Goal: Transaction & Acquisition: Purchase product/service

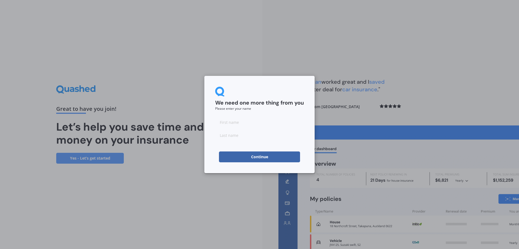
click at [226, 123] on input at bounding box center [259, 122] width 89 height 11
type input "[PERSON_NAME]"
click at [224, 134] on input at bounding box center [259, 135] width 89 height 11
type input "Birch"
click at [260, 157] on button "Continue" at bounding box center [259, 156] width 81 height 11
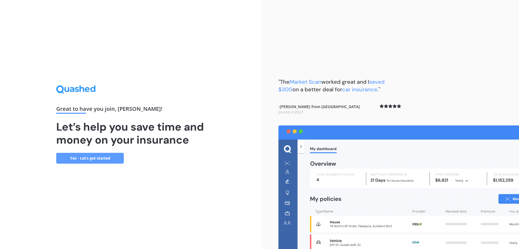
click at [108, 158] on link "Yes - Let’s get started" at bounding box center [90, 158] width 68 height 11
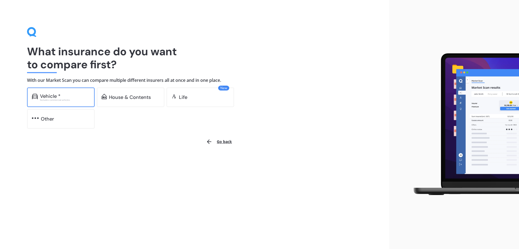
click at [72, 100] on div "Excludes commercial vehicles" at bounding box center [65, 100] width 50 height 2
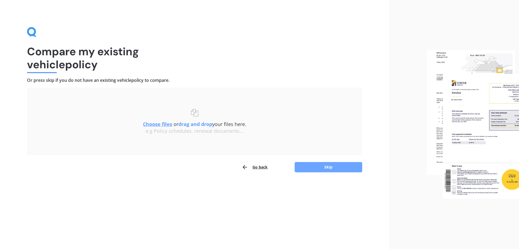
click at [327, 170] on button "Skip" at bounding box center [329, 167] width 68 height 10
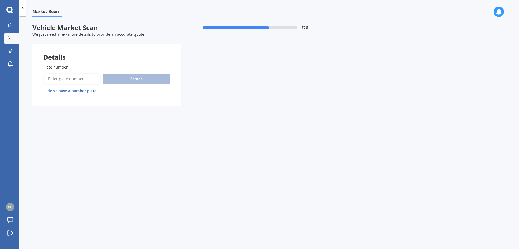
click at [85, 79] on input "Plate number" at bounding box center [71, 78] width 57 height 11
type input "NFA976"
click at [136, 80] on button "Search" at bounding box center [137, 79] width 68 height 10
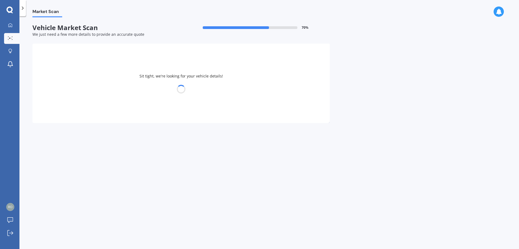
select select "FORD"
select select "PUMA"
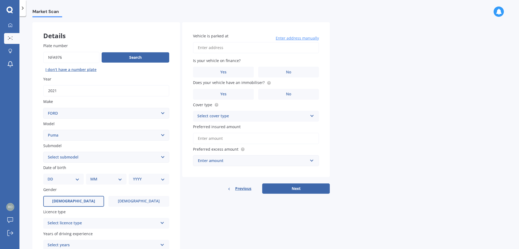
scroll to position [31, 0]
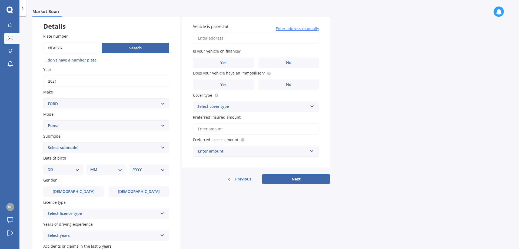
click at [43, 142] on select "Select submodel Coupe 3dr Man 5sp 1.6i Hatchback 5dr DCT 7sp 1.0T ST 1.0PMH/7AT…" at bounding box center [106, 147] width 126 height 11
select select "HATCHBACK 5DR DCT 7SP 1.0T"
click option "Hatchback 5dr DCT 7sp 1.0T" at bounding box center [0, 0] width 0 height 0
click at [48, 166] on select "DD 01 02 03 04 05 06 07 08 09 10 11 12 13 14 15 16 17 18 19 20 21 22 23 24 25 2…" at bounding box center [64, 169] width 32 height 6
select select "10"
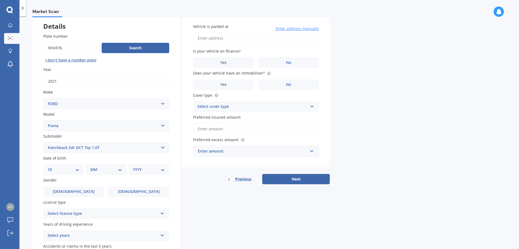
click option "10" at bounding box center [0, 0] width 0 height 0
click at [92, 166] on select "MM 01 02 03 04 05 06 07 08 09 10 11 12" at bounding box center [107, 169] width 30 height 6
select select "07"
click option "07" at bounding box center [0, 0] width 0 height 0
click at [133, 166] on select "YYYY 2025 2024 2023 2022 2021 2020 2019 2018 2017 2016 2015 2014 2013 2012 2011…" at bounding box center [148, 169] width 30 height 6
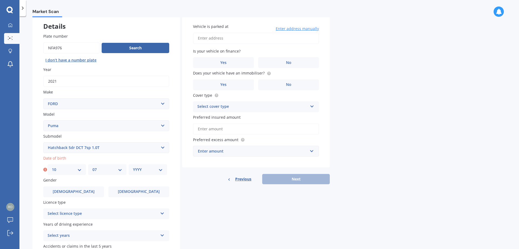
select select "1948"
click option "1948" at bounding box center [0, 0] width 0 height 0
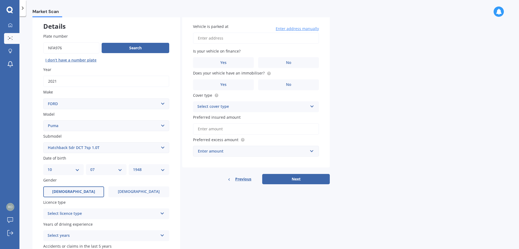
click at [67, 191] on label "[DEMOGRAPHIC_DATA]" at bounding box center [73, 191] width 61 height 11
click at [0, 0] on input "[DEMOGRAPHIC_DATA]" at bounding box center [0, 0] width 0 height 0
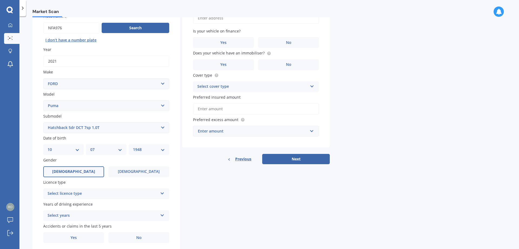
scroll to position [62, 0]
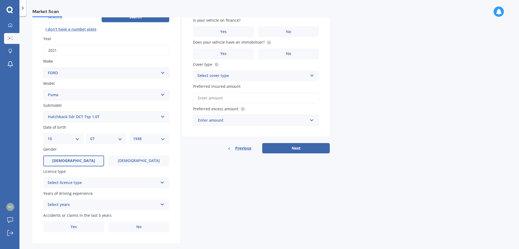
click at [163, 183] on icon at bounding box center [162, 181] width 5 height 4
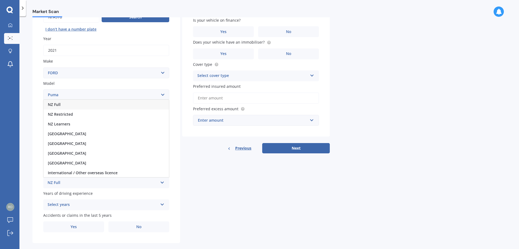
click at [64, 104] on div "NZ Full" at bounding box center [106, 105] width 125 height 10
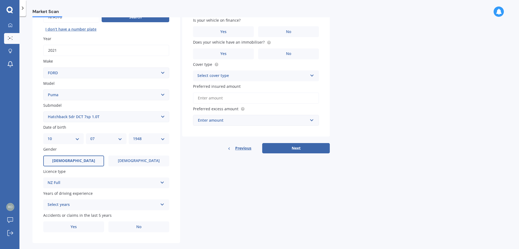
click at [163, 204] on icon at bounding box center [162, 203] width 5 height 4
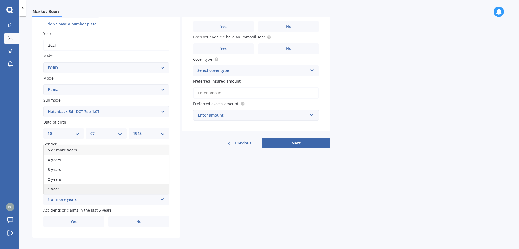
scroll to position [71, 0]
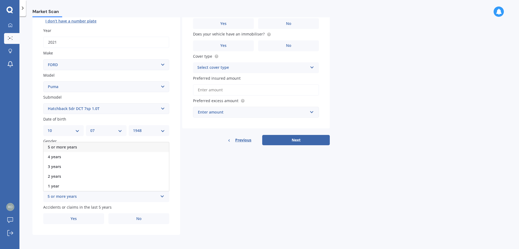
click at [65, 146] on span "5 or more years" at bounding box center [62, 146] width 29 height 5
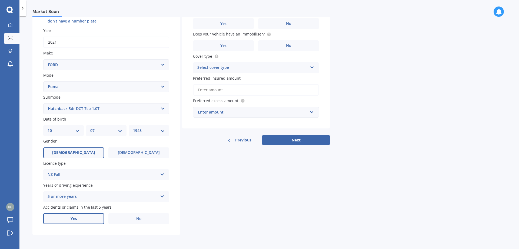
click at [80, 218] on label "Yes" at bounding box center [73, 218] width 61 height 11
click at [0, 0] on input "Yes" at bounding box center [0, 0] width 0 height 0
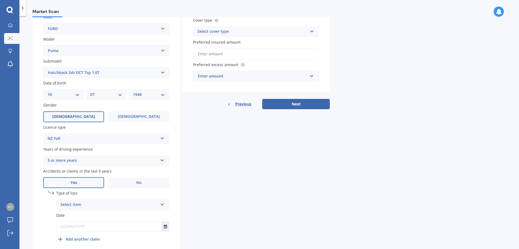
scroll to position [130, 0]
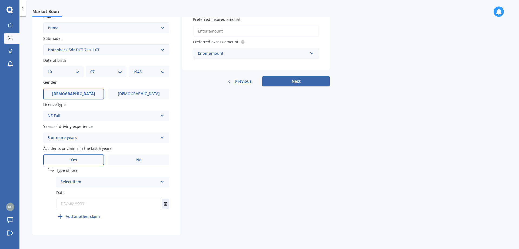
click at [162, 182] on icon at bounding box center [162, 180] width 5 height 4
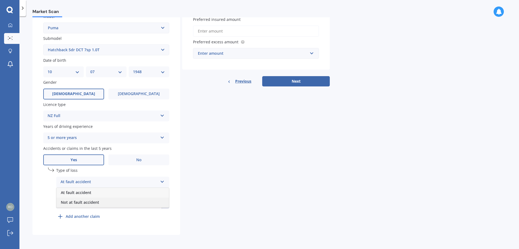
click at [82, 203] on span "Not at fault accident" at bounding box center [80, 201] width 38 height 5
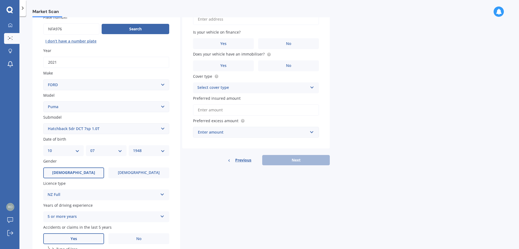
scroll to position [0, 0]
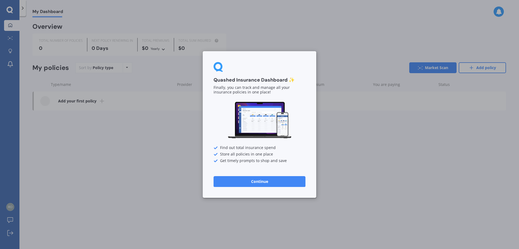
click at [271, 182] on button "Continue" at bounding box center [260, 181] width 92 height 11
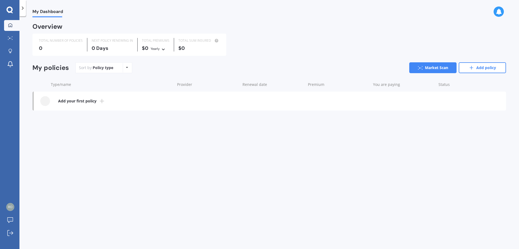
click at [88, 99] on b "Add your first policy" at bounding box center [77, 100] width 38 height 5
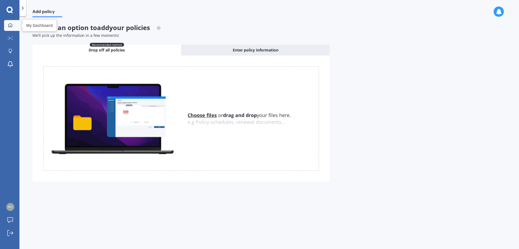
click at [12, 24] on icon at bounding box center [10, 25] width 4 height 4
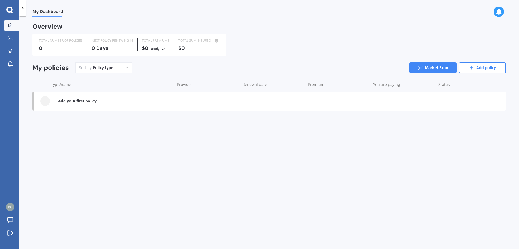
click at [126, 68] on icon at bounding box center [127, 67] width 2 height 3
click at [141, 68] on div "Sort by: Policy type Policy type Alphabetical Date added Renewing next Market S…" at bounding box center [290, 67] width 431 height 11
click at [12, 49] on link "Explore insurance" at bounding box center [11, 51] width 15 height 11
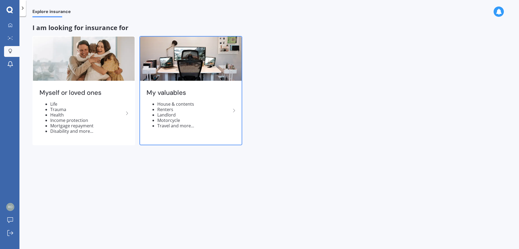
click at [204, 112] on li "Renters" at bounding box center [194, 109] width 74 height 5
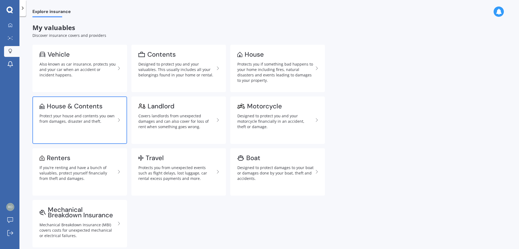
click at [82, 114] on div "Protect your house and contents you own from damages, disaster and theft." at bounding box center [77, 118] width 76 height 11
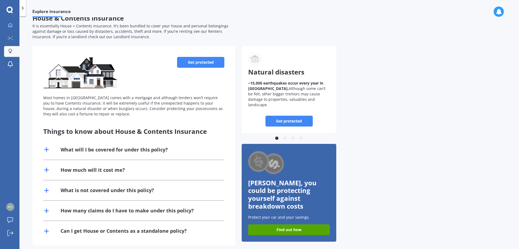
scroll to position [15, 0]
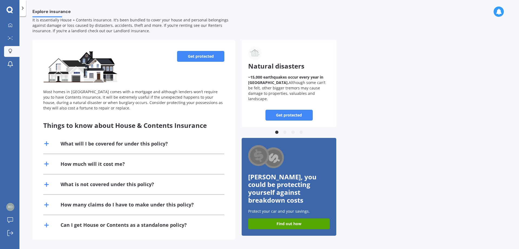
click at [159, 143] on div "What will I be covered for under this policy?" at bounding box center [114, 143] width 107 height 7
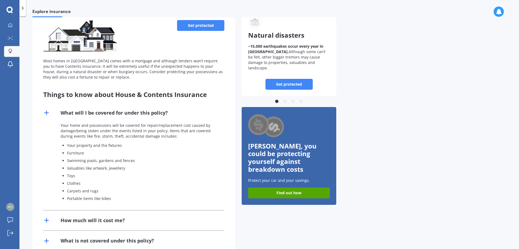
scroll to position [77, 0]
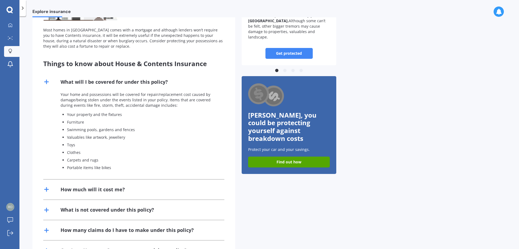
click at [190, 188] on div "How much will it cost me?" at bounding box center [133, 189] width 181 height 20
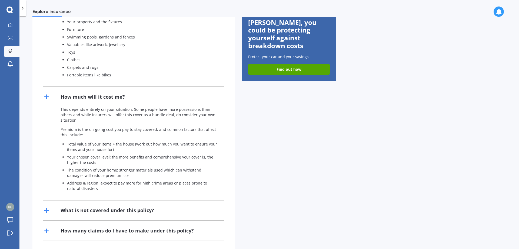
scroll to position [196, 0]
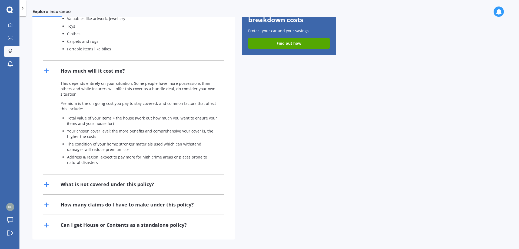
click at [158, 184] on div "What is not covered under this policy?" at bounding box center [133, 184] width 181 height 20
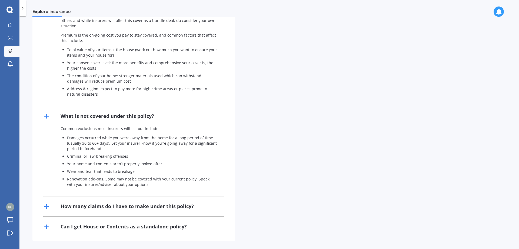
scroll to position [265, 0]
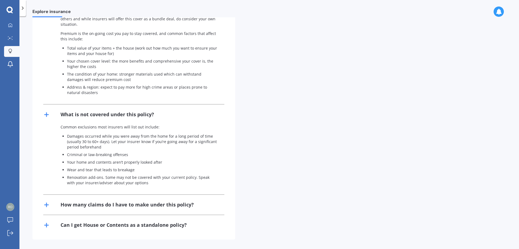
click at [183, 224] on div "Can I get House or Contents as a standalone policy?" at bounding box center [124, 224] width 126 height 7
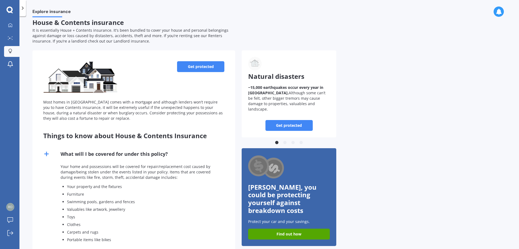
scroll to position [0, 0]
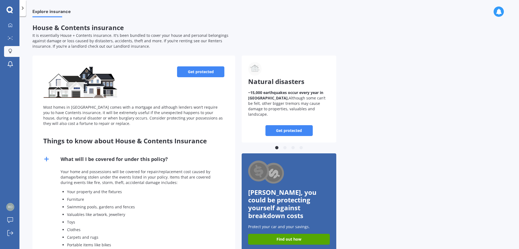
click at [206, 71] on link "Get protected" at bounding box center [200, 71] width 47 height 11
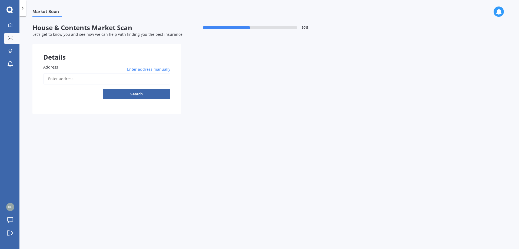
click at [51, 79] on input "Address" at bounding box center [106, 78] width 127 height 11
type input "[STREET_ADDRESS]"
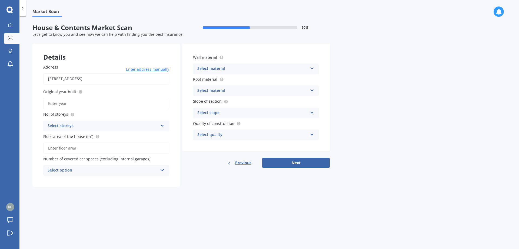
click at [59, 103] on input "Original year built" at bounding box center [106, 103] width 126 height 11
type input "2025"
click at [162, 125] on icon at bounding box center [162, 124] width 5 height 4
click at [48, 137] on span "1" at bounding box center [49, 136] width 2 height 5
click at [75, 149] on input "Floor area of the house (m²)" at bounding box center [106, 147] width 126 height 11
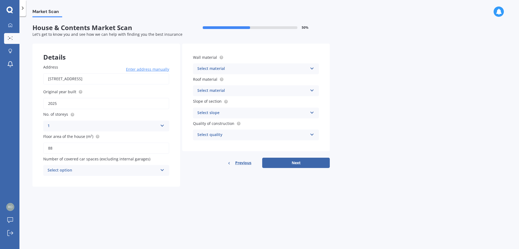
type input "88"
click at [161, 170] on icon at bounding box center [162, 169] width 5 height 4
click at [50, 193] on div "1" at bounding box center [106, 191] width 125 height 10
click at [313, 68] on icon at bounding box center [312, 67] width 5 height 4
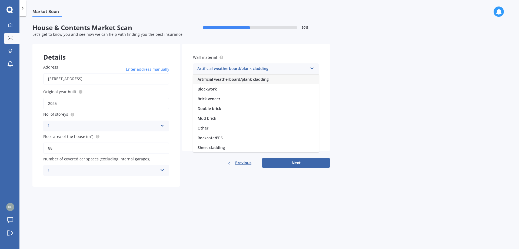
click at [243, 78] on span "Artificial weatherboard/plank cladding" at bounding box center [233, 79] width 71 height 5
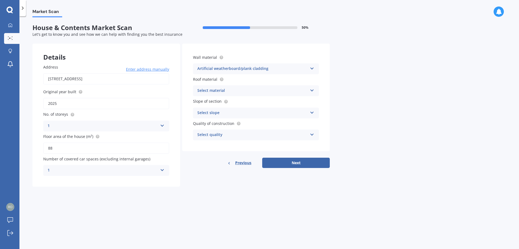
click at [311, 90] on icon at bounding box center [312, 89] width 5 height 4
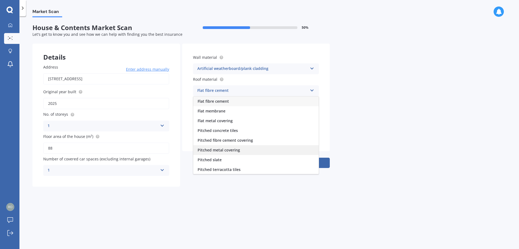
click at [231, 150] on span "Pitched metal covering" at bounding box center [219, 149] width 42 height 5
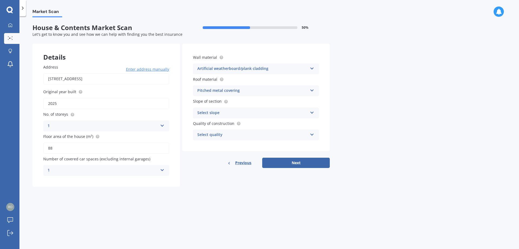
click at [312, 112] on icon at bounding box center [312, 112] width 5 height 4
click at [213, 125] on span "Flat or gentle slope (up to about 5°)" at bounding box center [231, 123] width 66 height 5
click at [312, 134] on icon at bounding box center [312, 133] width 5 height 4
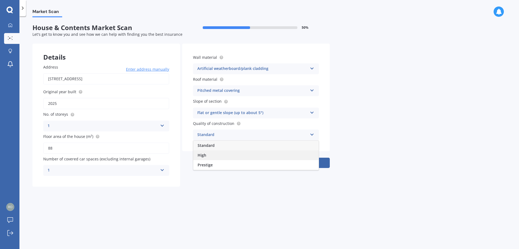
click at [203, 156] on span "High" at bounding box center [202, 154] width 9 height 5
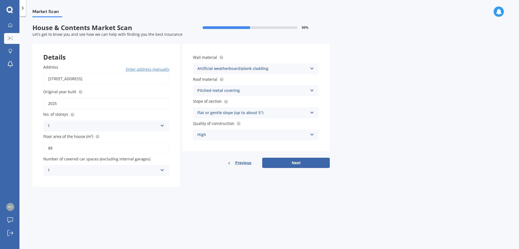
click at [311, 133] on icon at bounding box center [312, 133] width 5 height 4
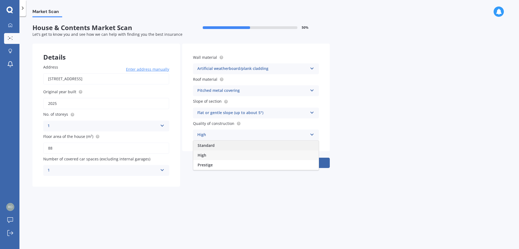
click at [207, 146] on span "Standard" at bounding box center [206, 145] width 17 height 5
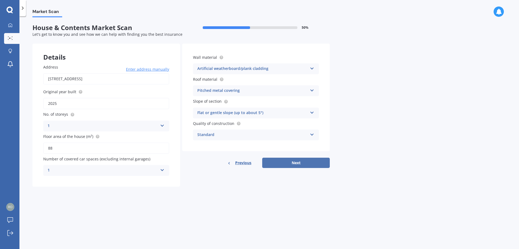
click at [301, 165] on button "Next" at bounding box center [296, 162] width 68 height 10
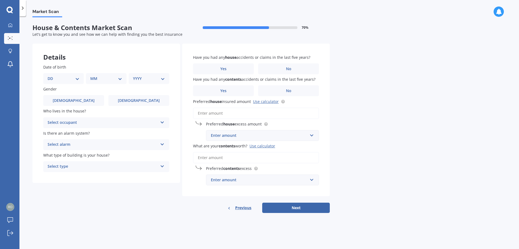
click at [48, 75] on select "DD 01 02 03 04 05 06 07 08 09 10 11 12 13 14 15 16 17 18 19 20 21 22 23 24 25 2…" at bounding box center [64, 78] width 32 height 6
select select "10"
click option "10" at bounding box center [0, 0] width 0 height 0
click at [92, 75] on select "MM 01 02 03 04 05 06 07 08 09 10 11 12" at bounding box center [107, 78] width 30 height 6
select select "07"
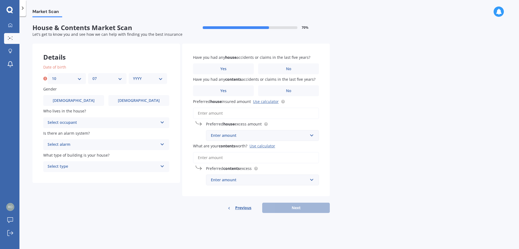
click option "07" at bounding box center [0, 0] width 0 height 0
click at [133, 75] on select "YYYY 2009 2008 2007 2006 2005 2004 2003 2002 2001 2000 1999 1998 1997 1996 1995…" at bounding box center [148, 78] width 30 height 6
select select "1948"
click option "1948" at bounding box center [0, 0] width 0 height 0
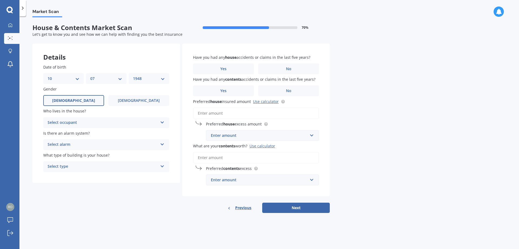
click at [80, 101] on label "[DEMOGRAPHIC_DATA]" at bounding box center [73, 100] width 61 height 11
click at [0, 0] on input "[DEMOGRAPHIC_DATA]" at bounding box center [0, 0] width 0 height 0
click at [163, 122] on icon at bounding box center [162, 121] width 5 height 4
click at [57, 133] on span "Owner" at bounding box center [54, 132] width 12 height 5
click at [162, 145] on icon at bounding box center [162, 143] width 5 height 4
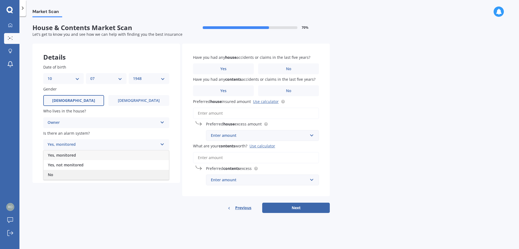
click at [52, 175] on span "No" at bounding box center [50, 174] width 5 height 5
click at [163, 167] on icon at bounding box center [162, 165] width 5 height 4
click at [64, 178] on span "Freestanding" at bounding box center [60, 176] width 24 height 5
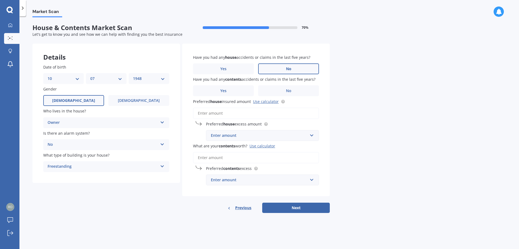
click at [296, 68] on label "No" at bounding box center [288, 68] width 61 height 11
click at [0, 0] on input "No" at bounding box center [0, 0] width 0 height 0
click at [290, 91] on span "No" at bounding box center [288, 90] width 5 height 5
click at [0, 0] on input "No" at bounding box center [0, 0] width 0 height 0
click at [292, 135] on div "Enter amount" at bounding box center [259, 135] width 97 height 6
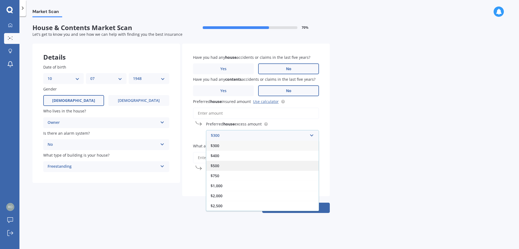
click at [217, 165] on span "$500" at bounding box center [215, 165] width 9 height 5
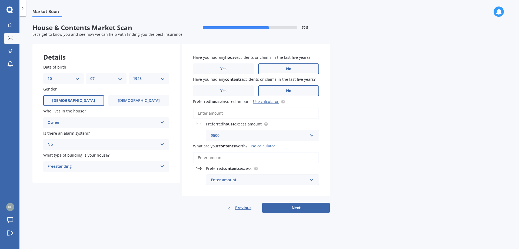
click at [236, 178] on div "Enter amount" at bounding box center [259, 180] width 97 height 6
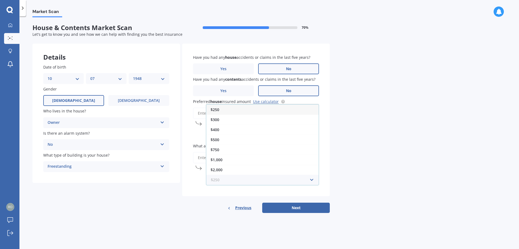
click at [312, 181] on input "text" at bounding box center [261, 179] width 108 height 10
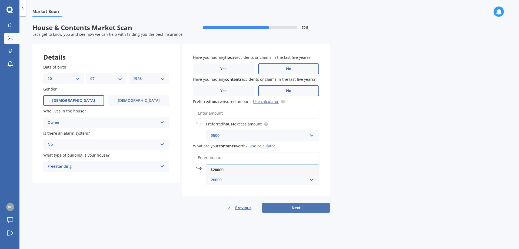
type input "20000"
click at [297, 209] on button "Next" at bounding box center [296, 207] width 68 height 10
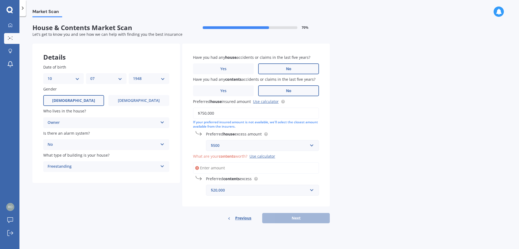
type input "$750,000"
click at [302, 156] on label "What are your contents worth? Use calculator" at bounding box center [255, 156] width 124 height 6
click at [302, 162] on input "What are your contents worth? Use calculator" at bounding box center [256, 167] width 126 height 11
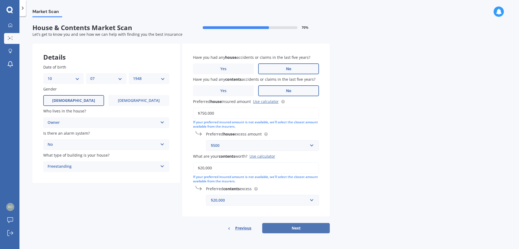
type input "$20,000"
click at [298, 229] on button "Next" at bounding box center [296, 228] width 68 height 10
select select "10"
select select "07"
select select "1948"
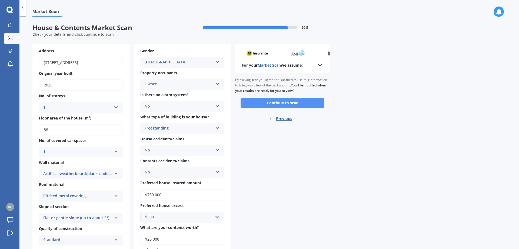
click at [283, 102] on button "Continue to scan" at bounding box center [283, 103] width 84 height 10
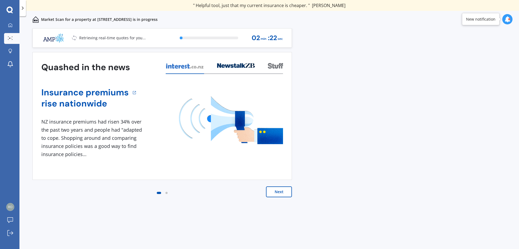
click at [282, 191] on button "Next" at bounding box center [279, 191] width 26 height 11
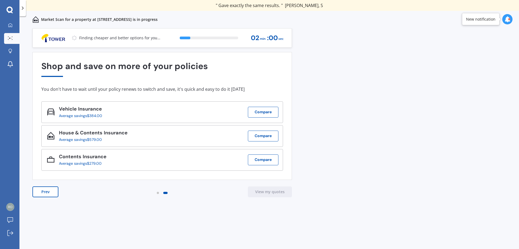
click at [481, 21] on div "New notification" at bounding box center [480, 18] width 29 height 5
click at [507, 19] on icon at bounding box center [508, 19] width 6 height 6
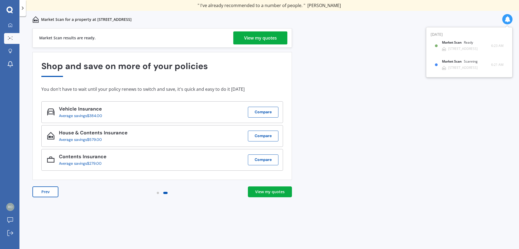
click at [438, 84] on div "Previous 60,000+ Kiwis have signed up to shop and save on insurance with us " H…" at bounding box center [269, 144] width 500 height 232
click at [262, 38] on div "View my quotes" at bounding box center [260, 37] width 33 height 13
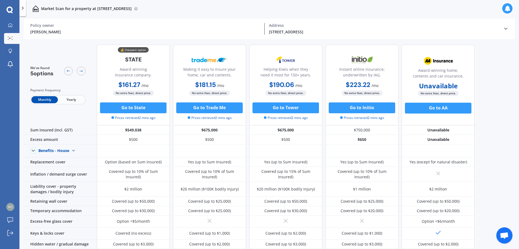
click at [72, 98] on span "Yearly" at bounding box center [71, 99] width 27 height 7
